Goal: Transaction & Acquisition: Download file/media

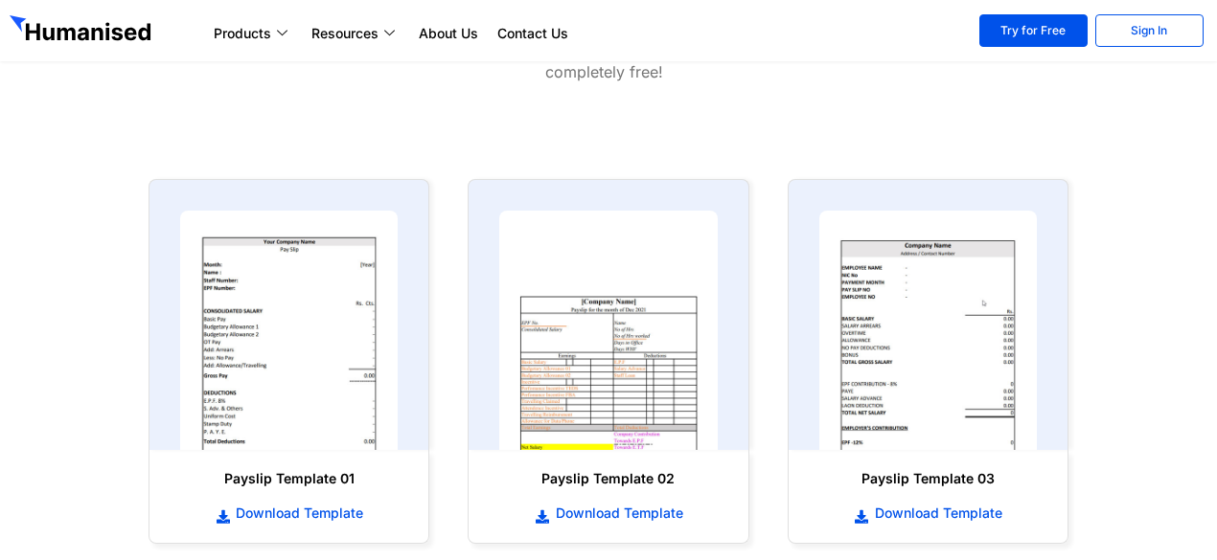
scroll to position [827, 0]
click at [643, 510] on span "Download Template" at bounding box center [617, 512] width 132 height 19
click at [341, 287] on img at bounding box center [288, 330] width 217 height 240
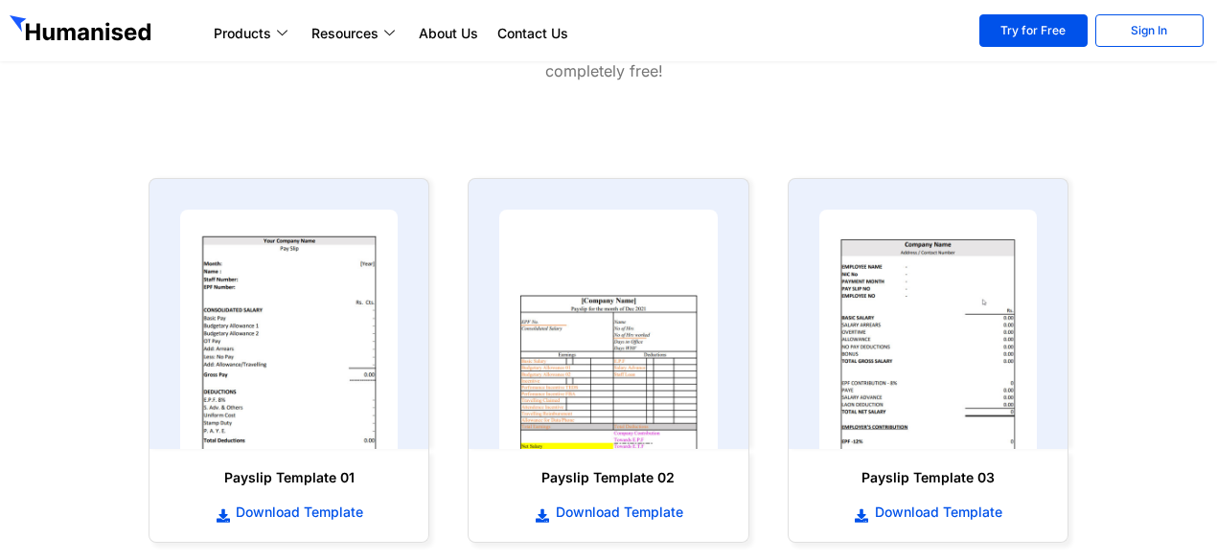
click at [341, 287] on img at bounding box center [288, 330] width 217 height 240
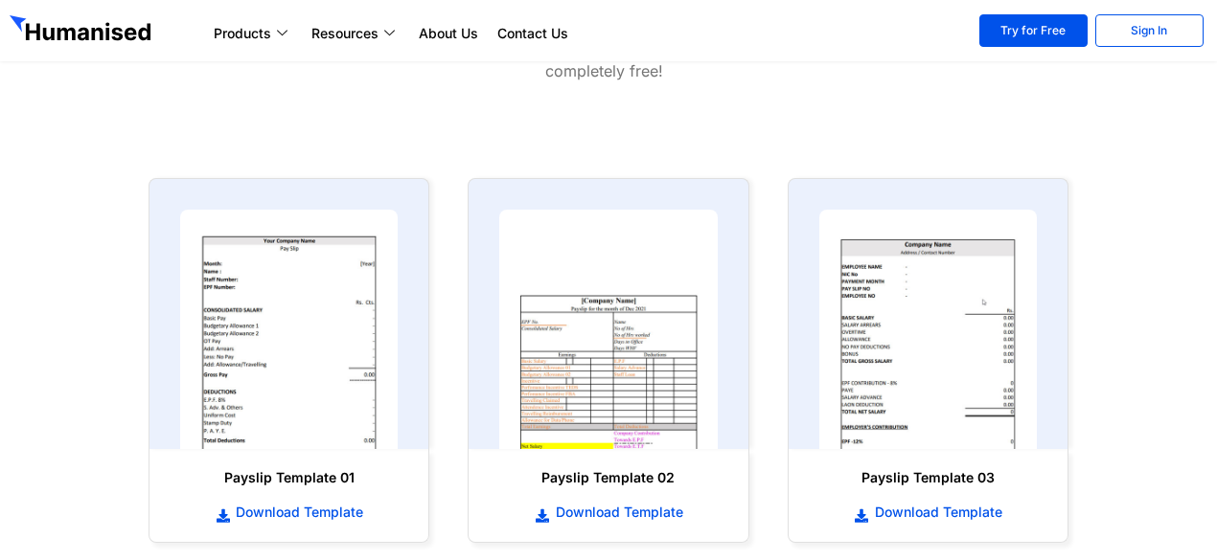
click at [341, 287] on img at bounding box center [288, 330] width 217 height 240
